Goal: Check status: Check status

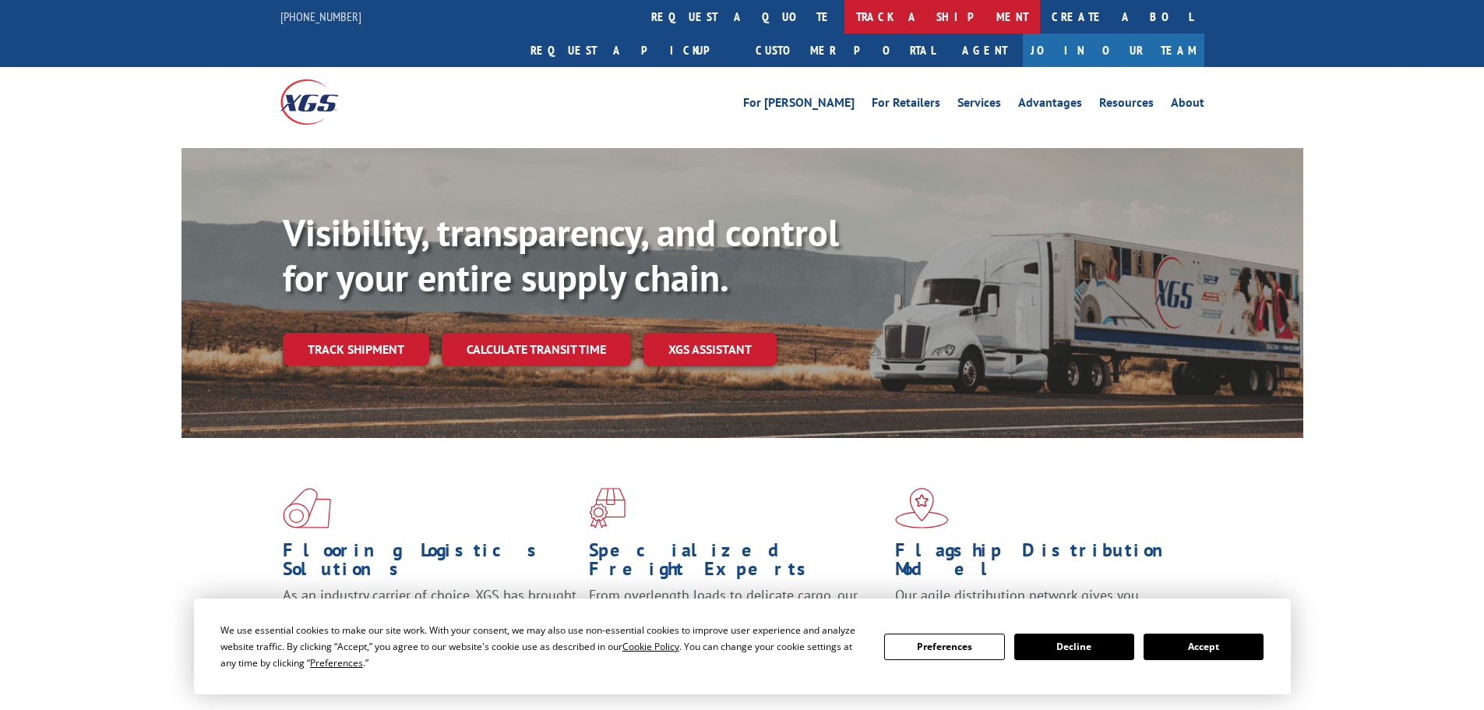
click at [845, 19] on link "track a shipment" at bounding box center [943, 17] width 196 height 34
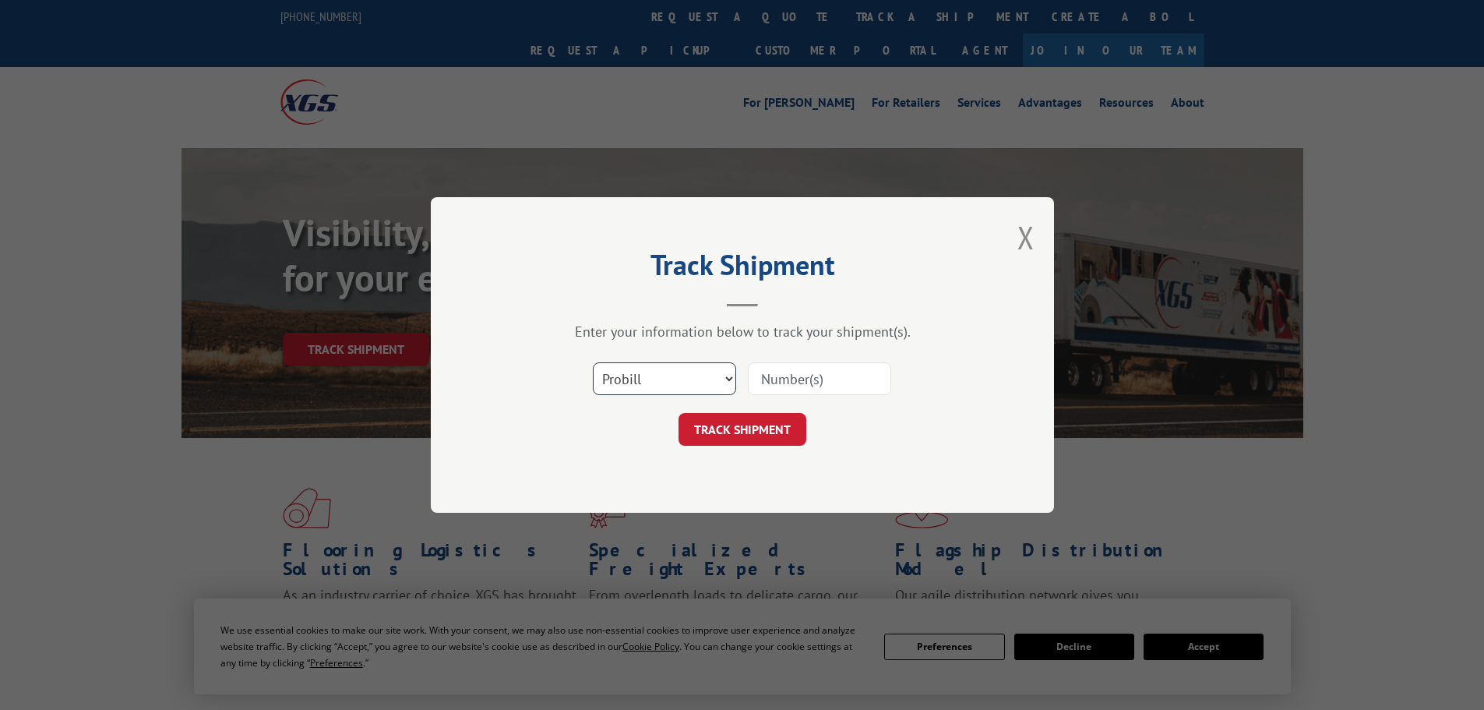
click at [668, 370] on select "Select category... Probill BOL PO" at bounding box center [664, 378] width 143 height 33
select select "bol"
click at [593, 362] on select "Select category... Probill BOL PO" at bounding box center [664, 378] width 143 height 33
paste input "5499655"
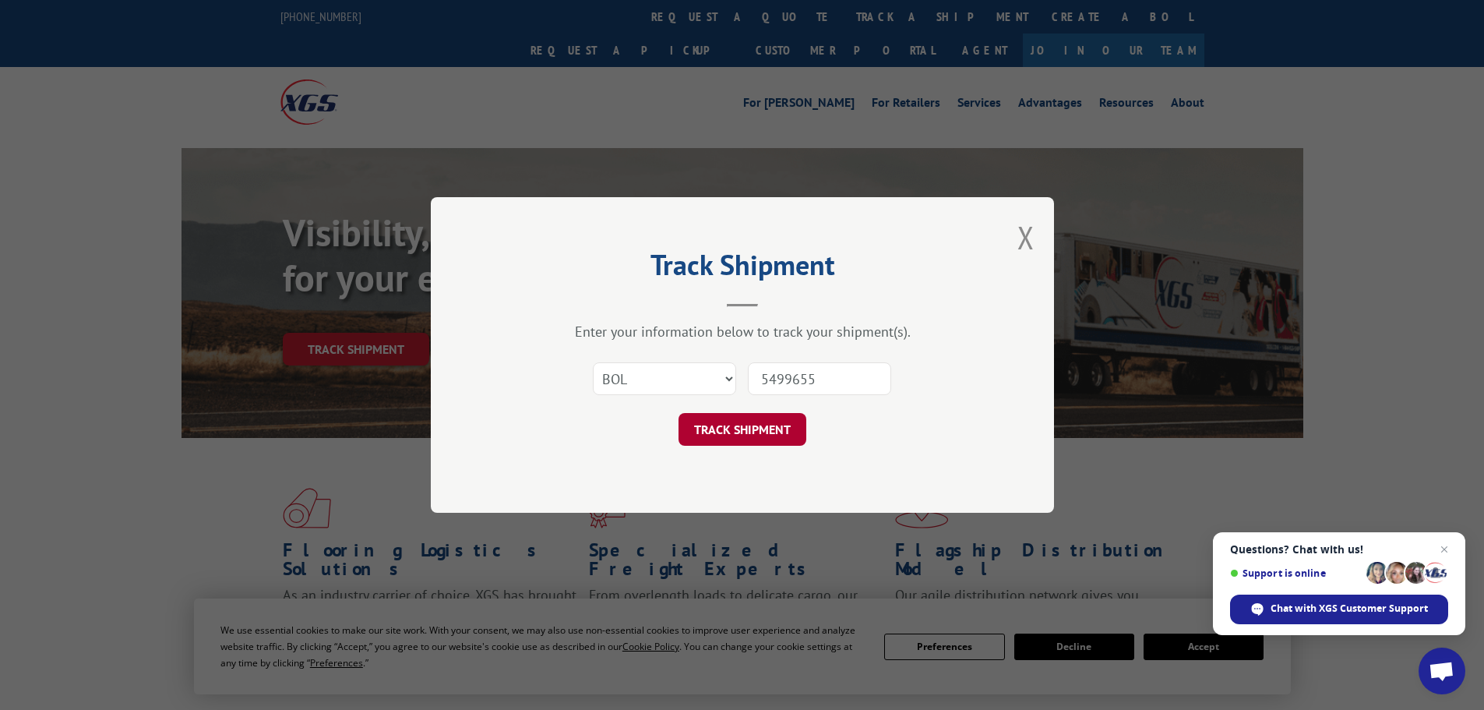
type input "5499655"
click at [733, 433] on button "TRACK SHIPMENT" at bounding box center [743, 429] width 128 height 33
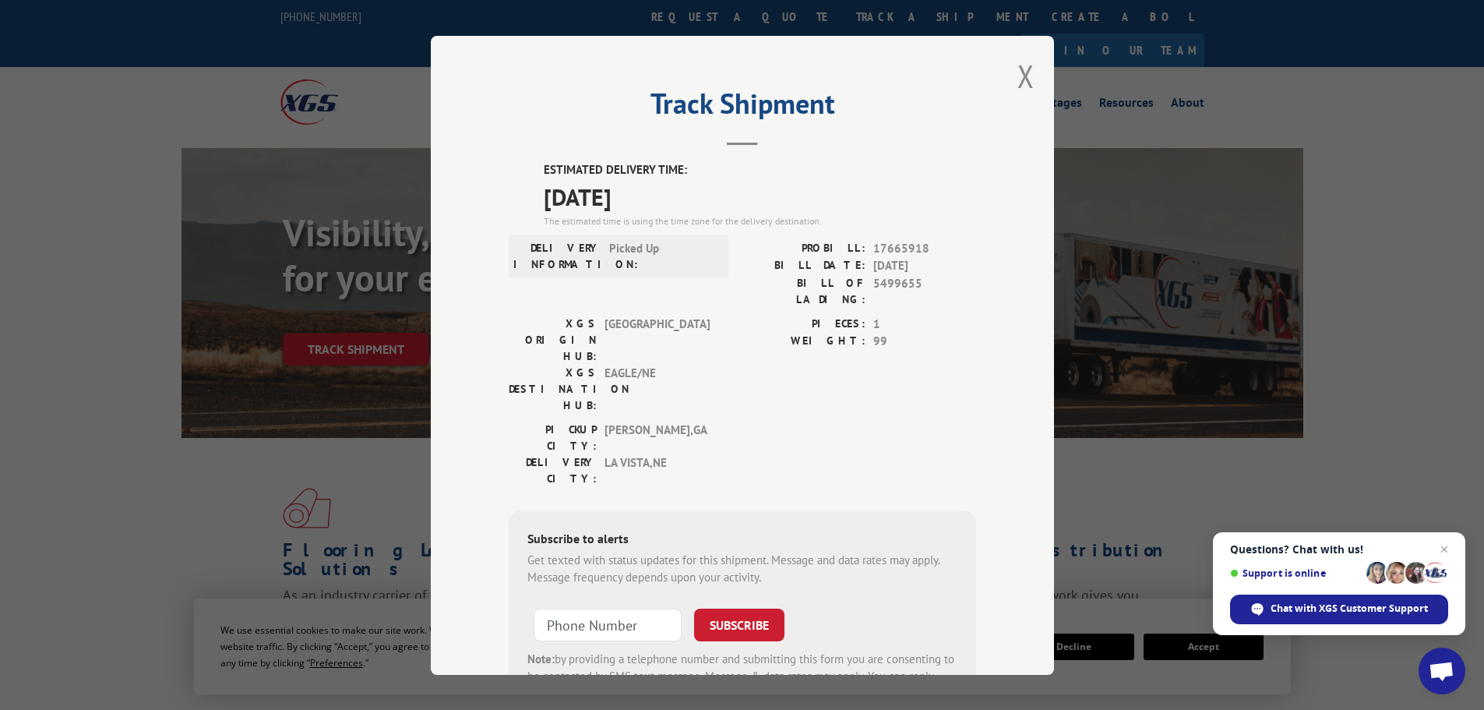
drag, startPoint x: 536, startPoint y: 165, endPoint x: 663, endPoint y: 189, distance: 129.1
click at [687, 193] on div "ESTIMATED DELIVERY TIME: [DATE] The estimated time is using the time zone for t…" at bounding box center [742, 441] width 467 height 560
copy div "ESTIMATED DELIVERY TIME: [DATE]"
click at [1018, 76] on button "Close modal" at bounding box center [1026, 75] width 17 height 41
